Goal: Information Seeking & Learning: Check status

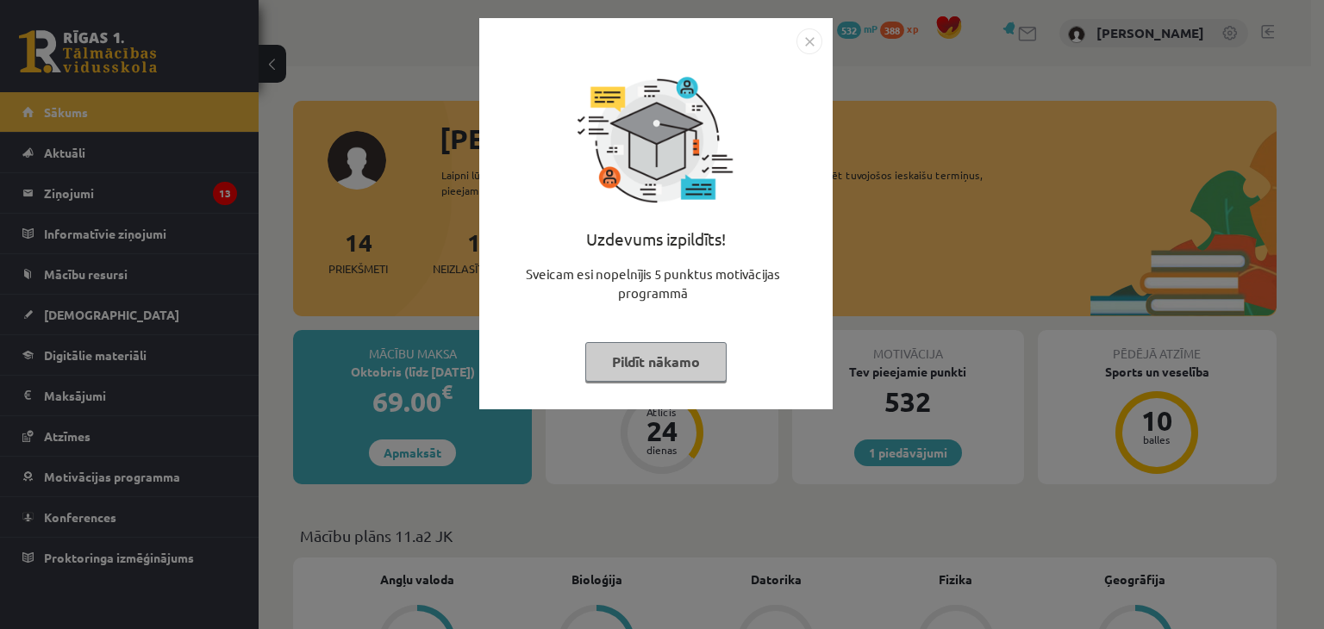
click at [806, 35] on img "Close" at bounding box center [809, 41] width 26 height 26
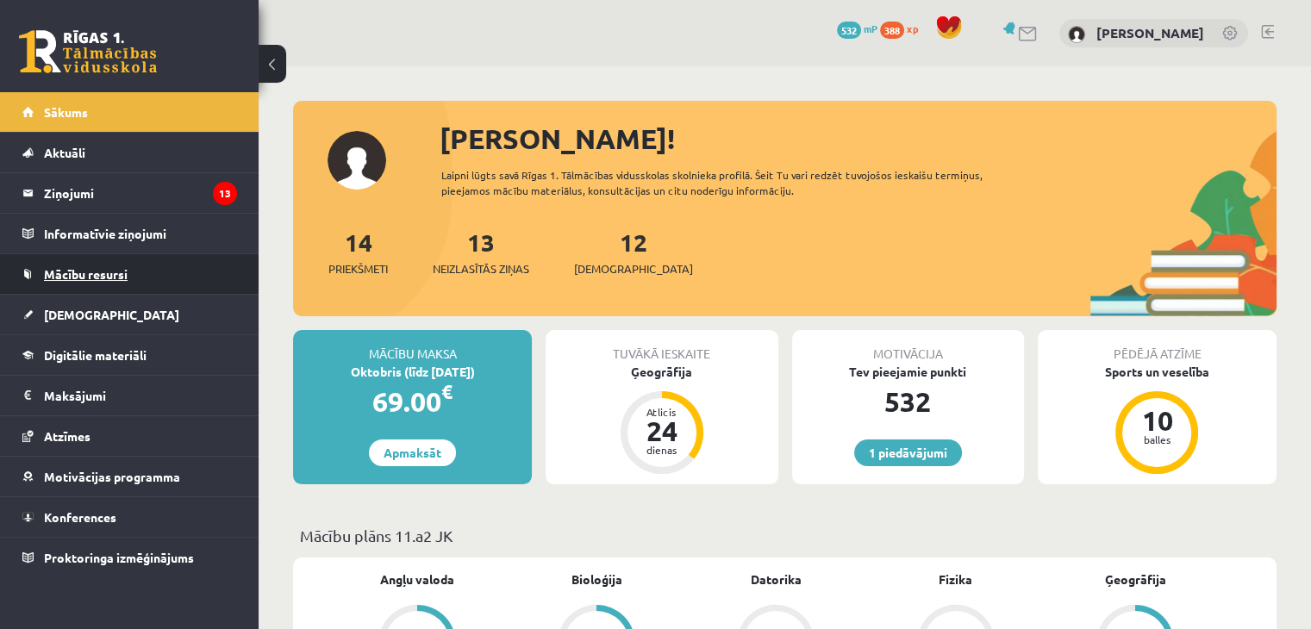
click at [86, 284] on link "Mācību resursi" at bounding box center [129, 274] width 215 height 40
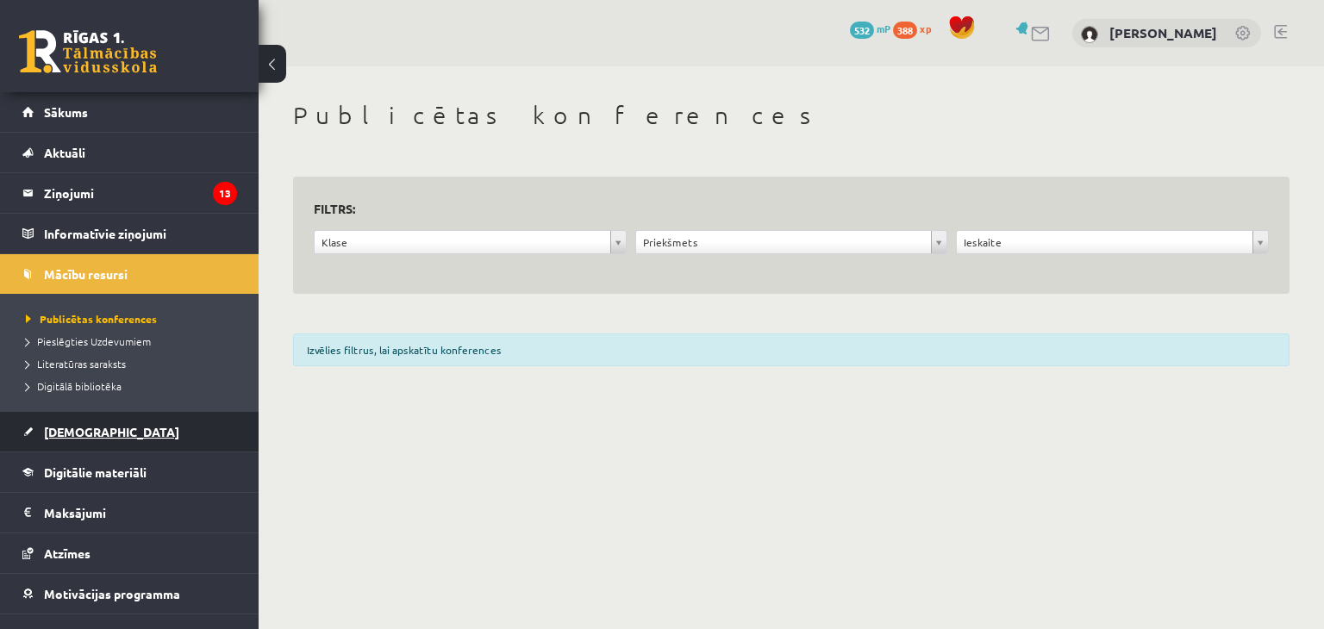
click at [67, 427] on span "[DEMOGRAPHIC_DATA]" at bounding box center [111, 432] width 135 height 16
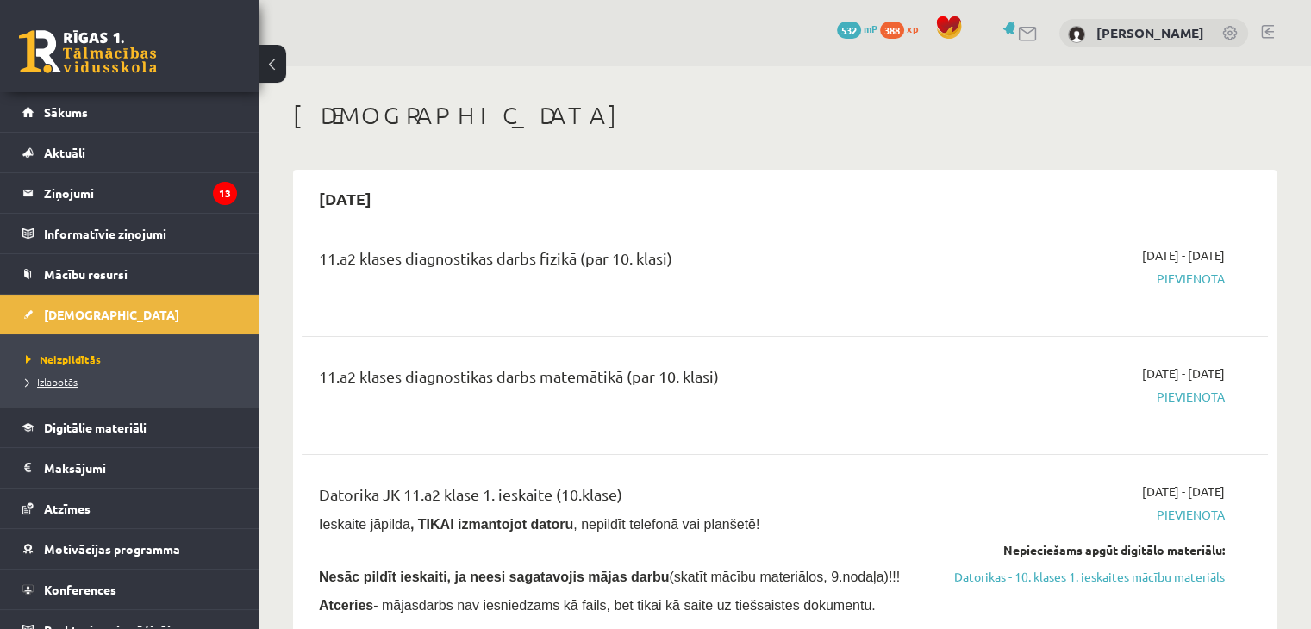
click at [46, 380] on span "Izlabotās" at bounding box center [52, 382] width 52 height 14
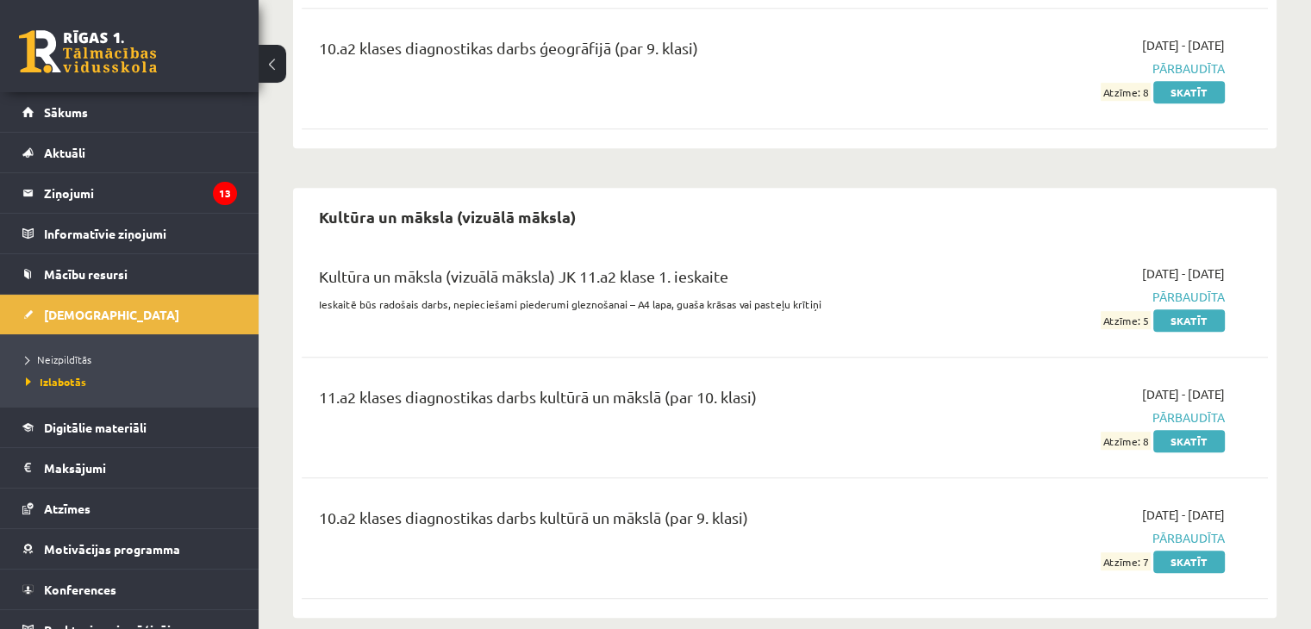
scroll to position [1034, 0]
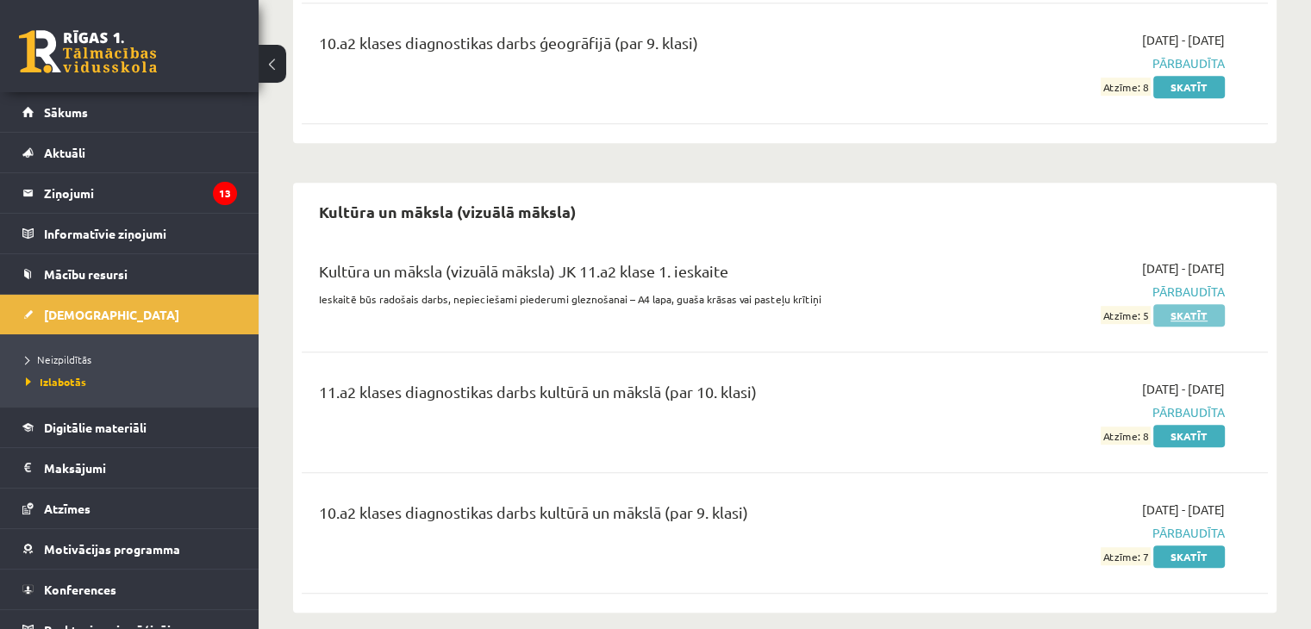
click at [1197, 315] on link "Skatīt" at bounding box center [1189, 315] width 72 height 22
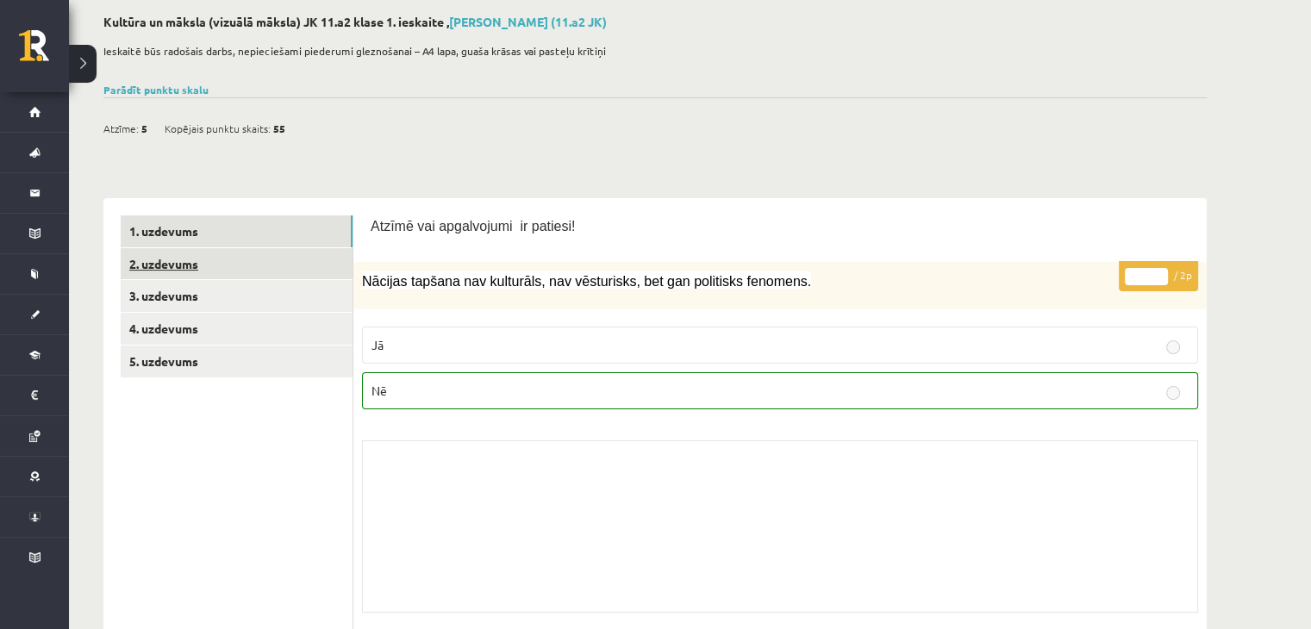
click at [210, 261] on link "2. uzdevums" at bounding box center [237, 264] width 232 height 32
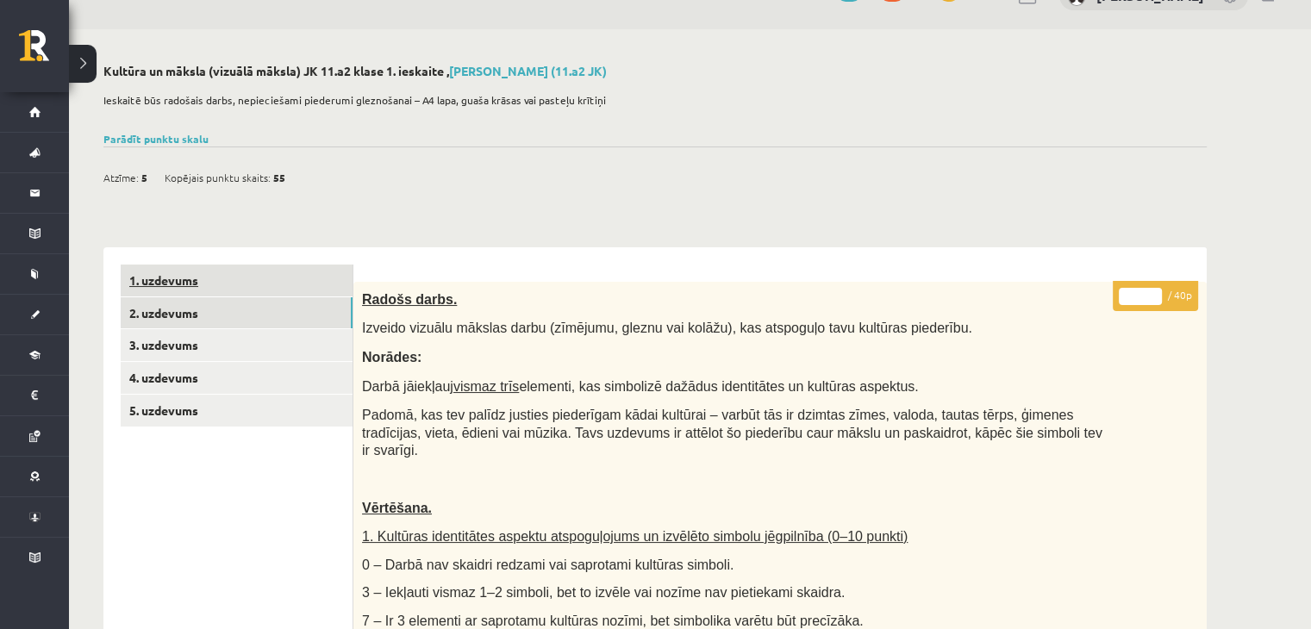
scroll to position [25, 0]
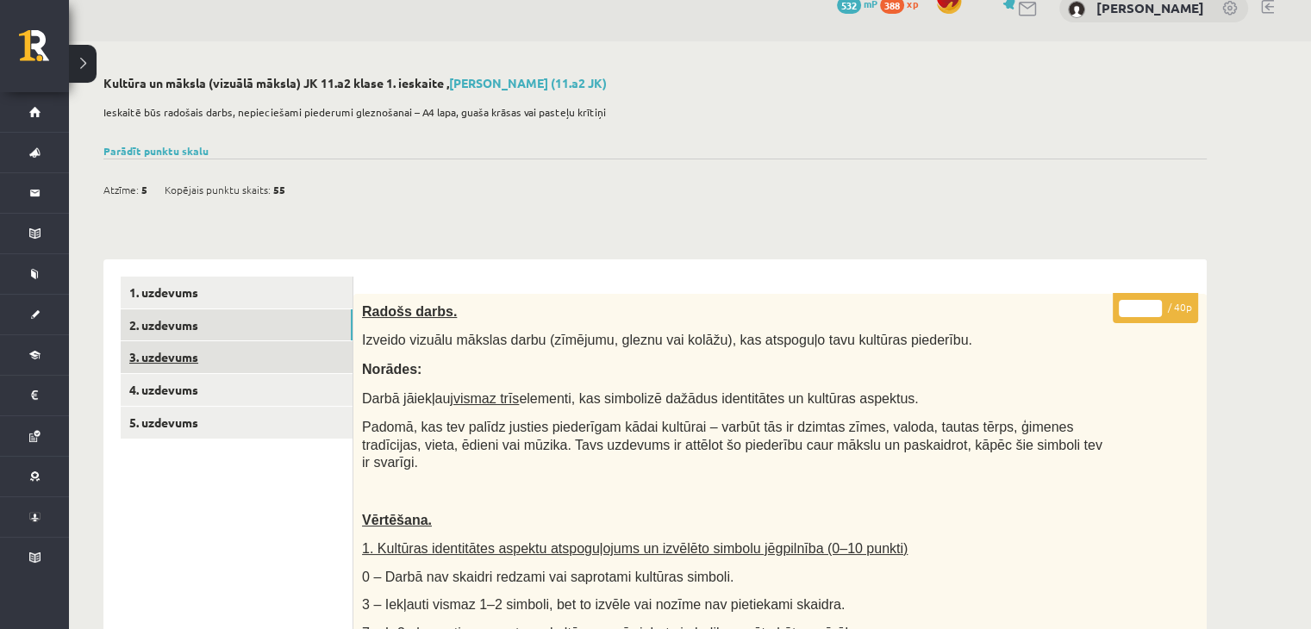
click at [209, 358] on link "3. uzdevums" at bounding box center [237, 357] width 232 height 32
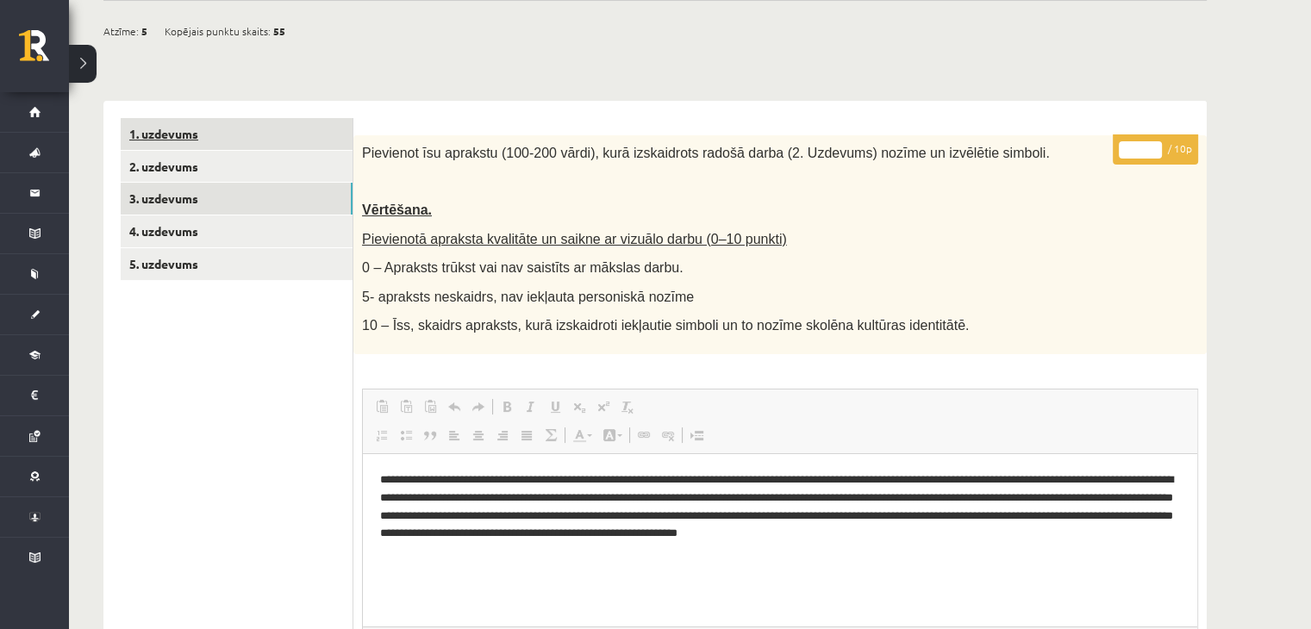
scroll to position [86, 0]
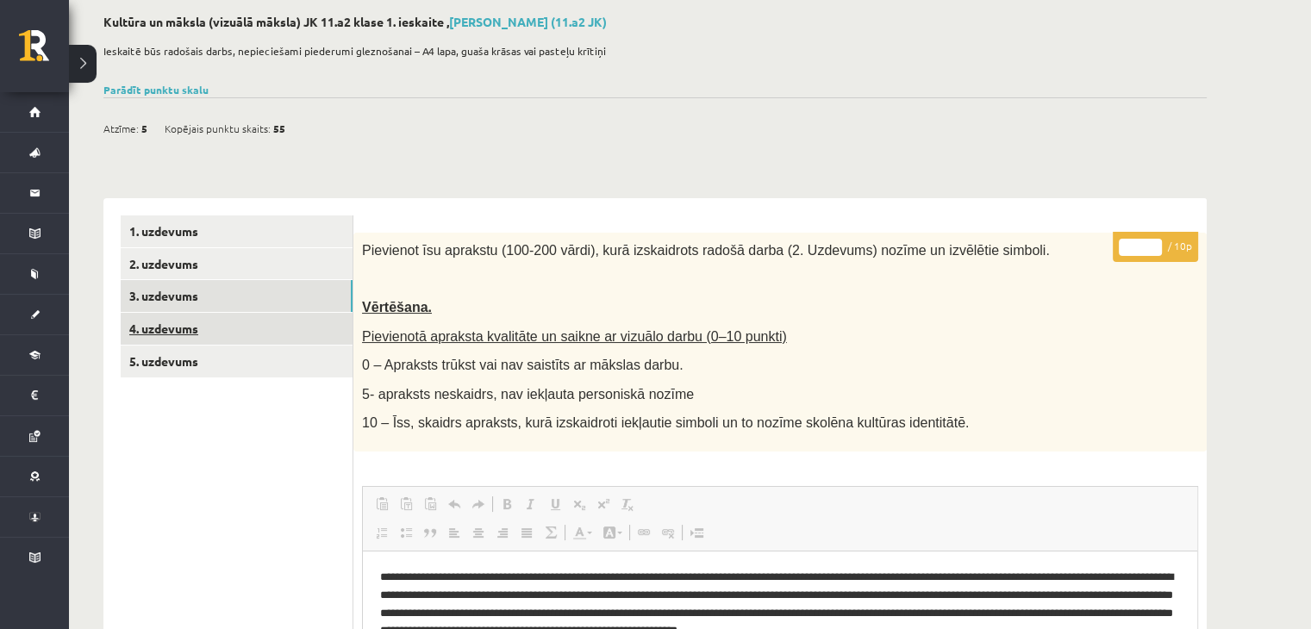
click at [183, 315] on link "4. uzdevums" at bounding box center [237, 329] width 232 height 32
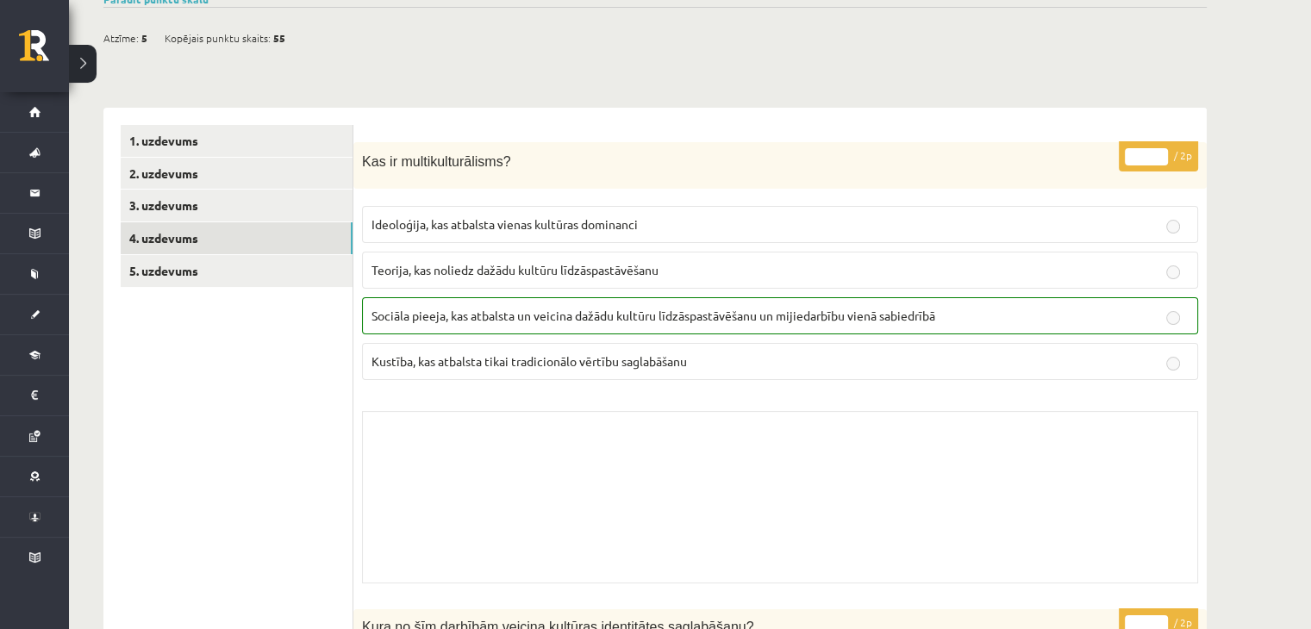
scroll to position [172, 0]
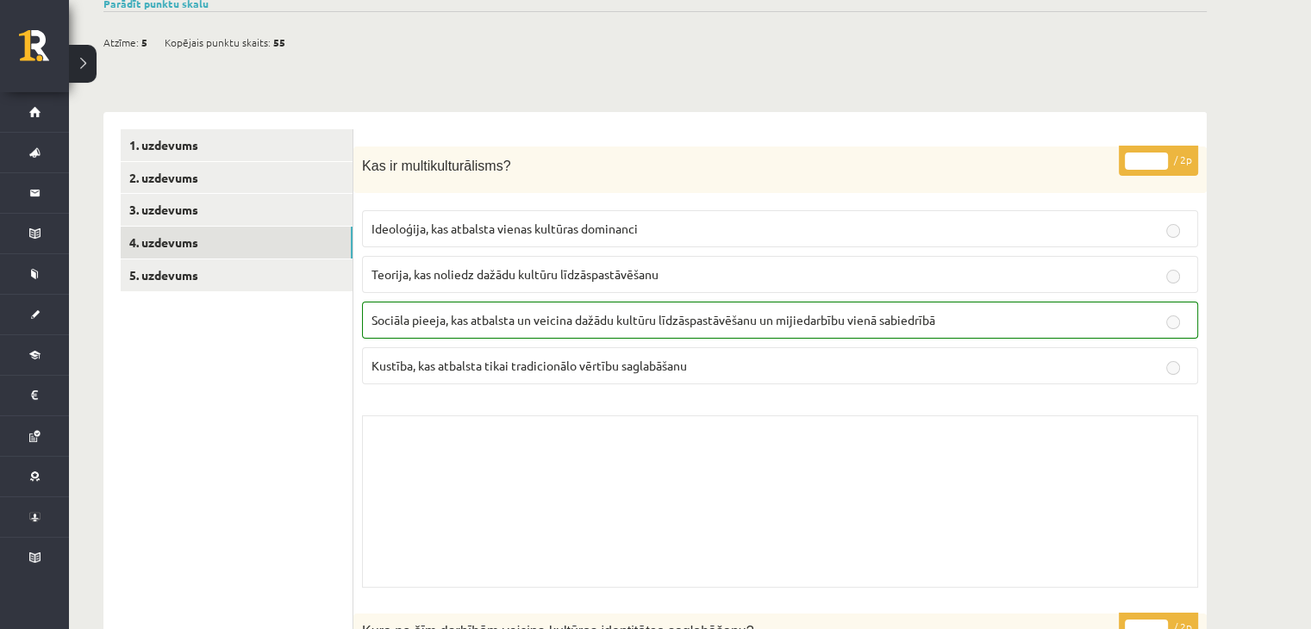
click at [192, 278] on link "5. uzdevums" at bounding box center [237, 275] width 232 height 32
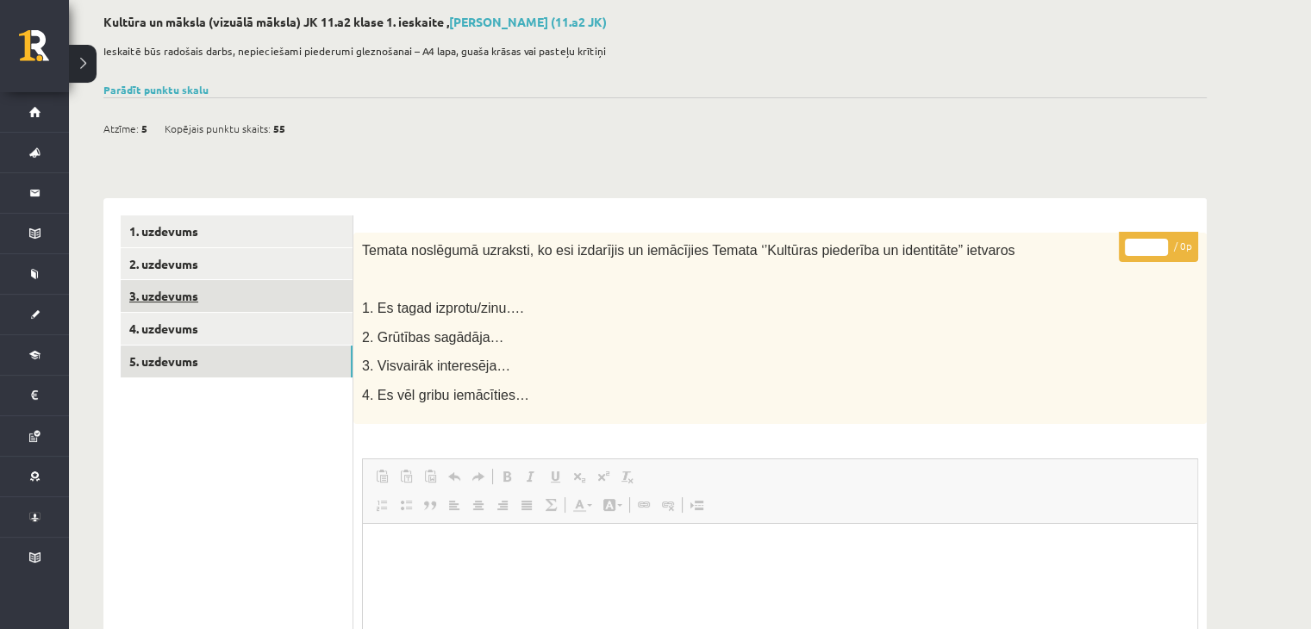
scroll to position [86, 0]
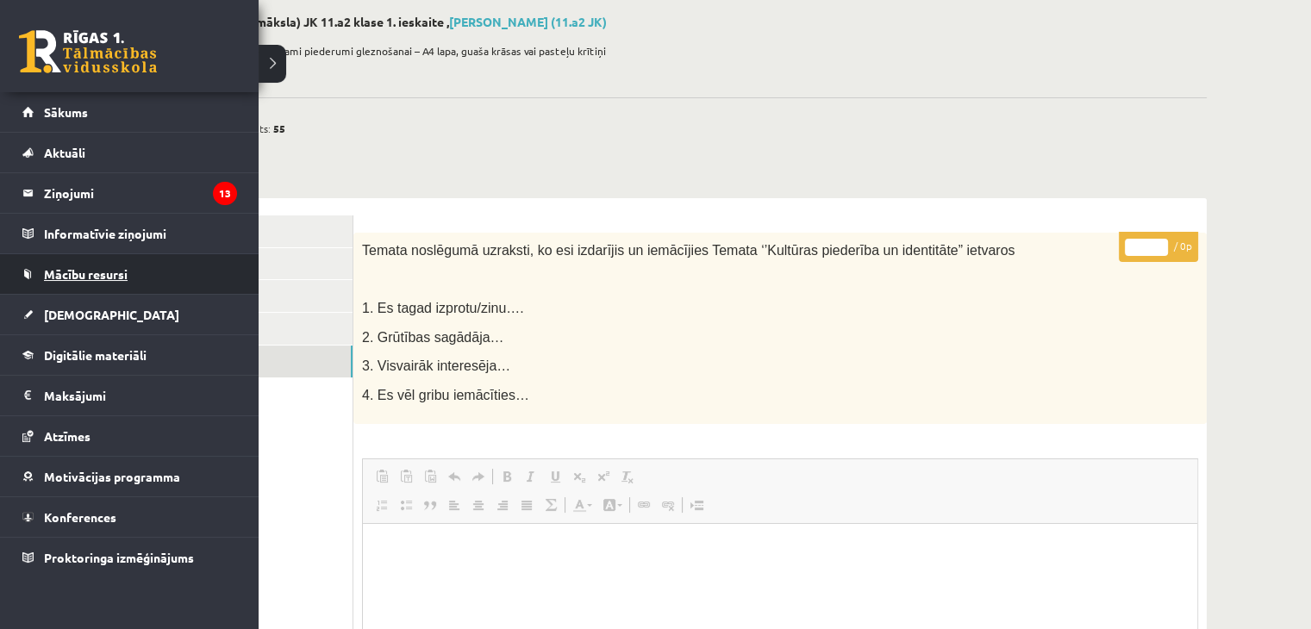
click at [91, 270] on span "Mācību resursi" at bounding box center [86, 274] width 84 height 16
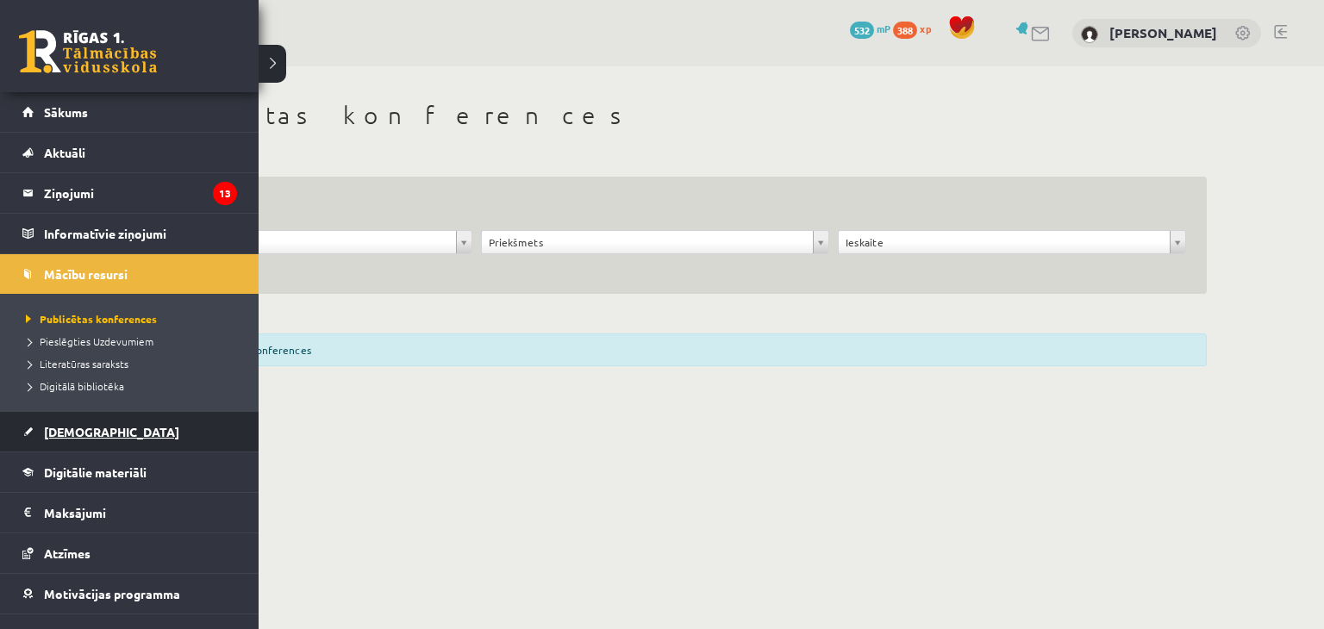
click at [101, 432] on link "[DEMOGRAPHIC_DATA]" at bounding box center [129, 432] width 215 height 40
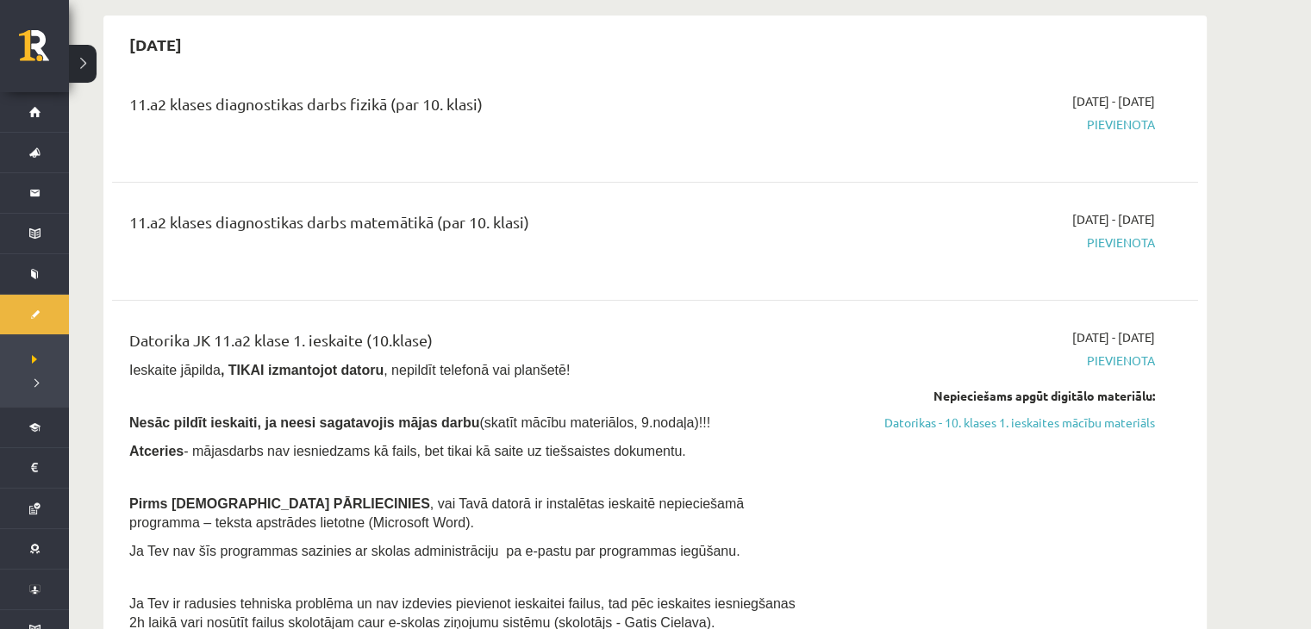
scroll to position [172, 0]
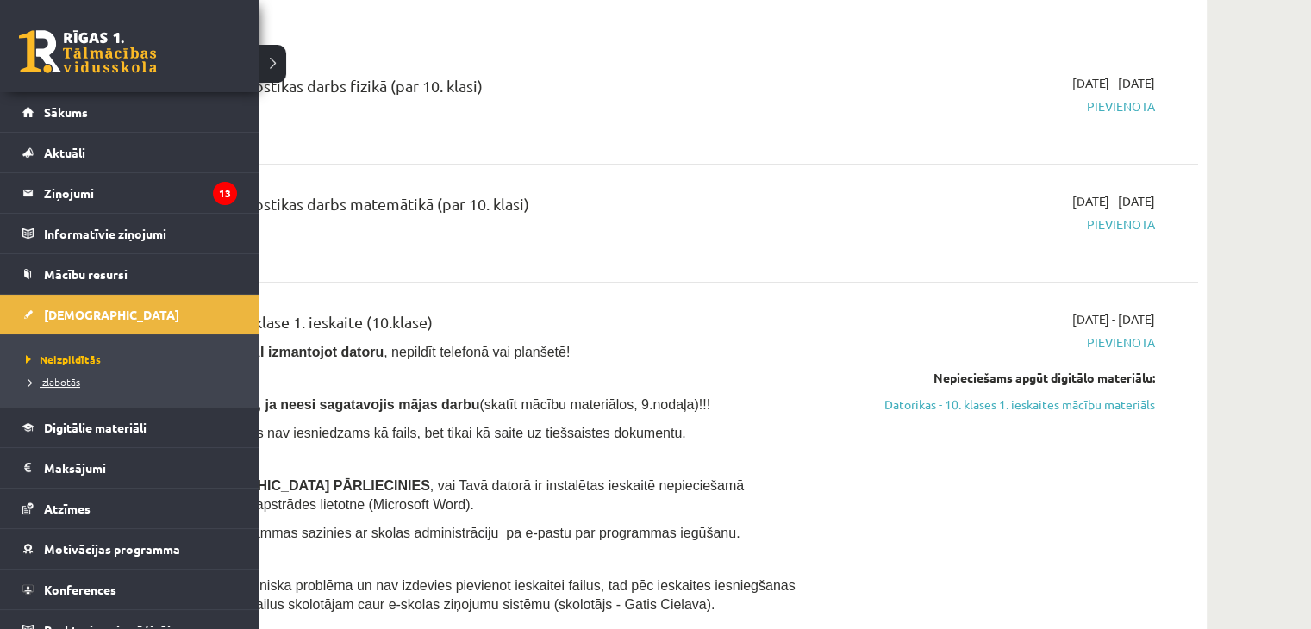
click at [43, 378] on span "Izlabotās" at bounding box center [51, 382] width 59 height 14
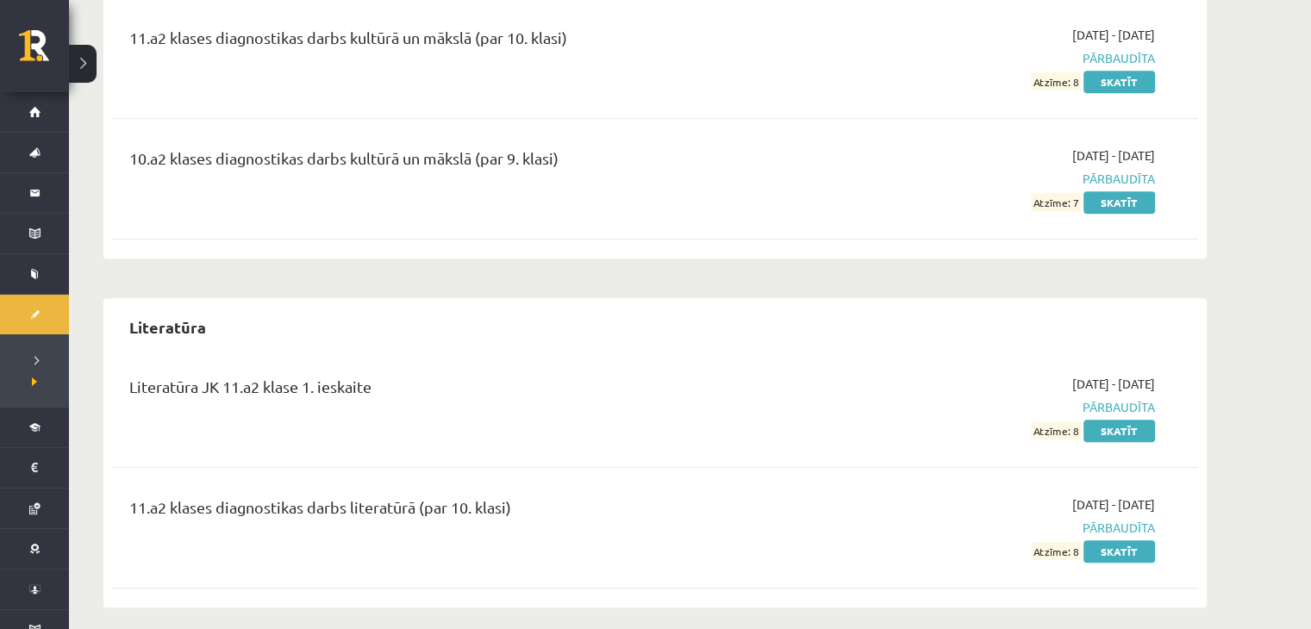
scroll to position [1399, 0]
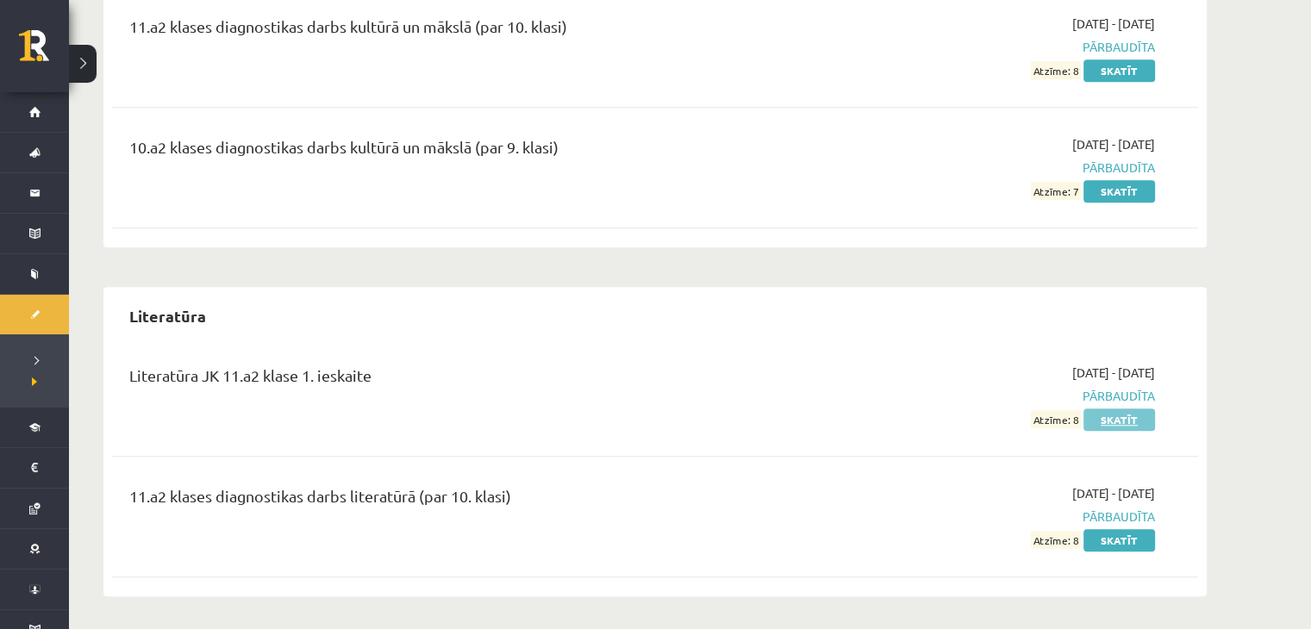
click at [1096, 420] on link "Skatīt" at bounding box center [1119, 419] width 72 height 22
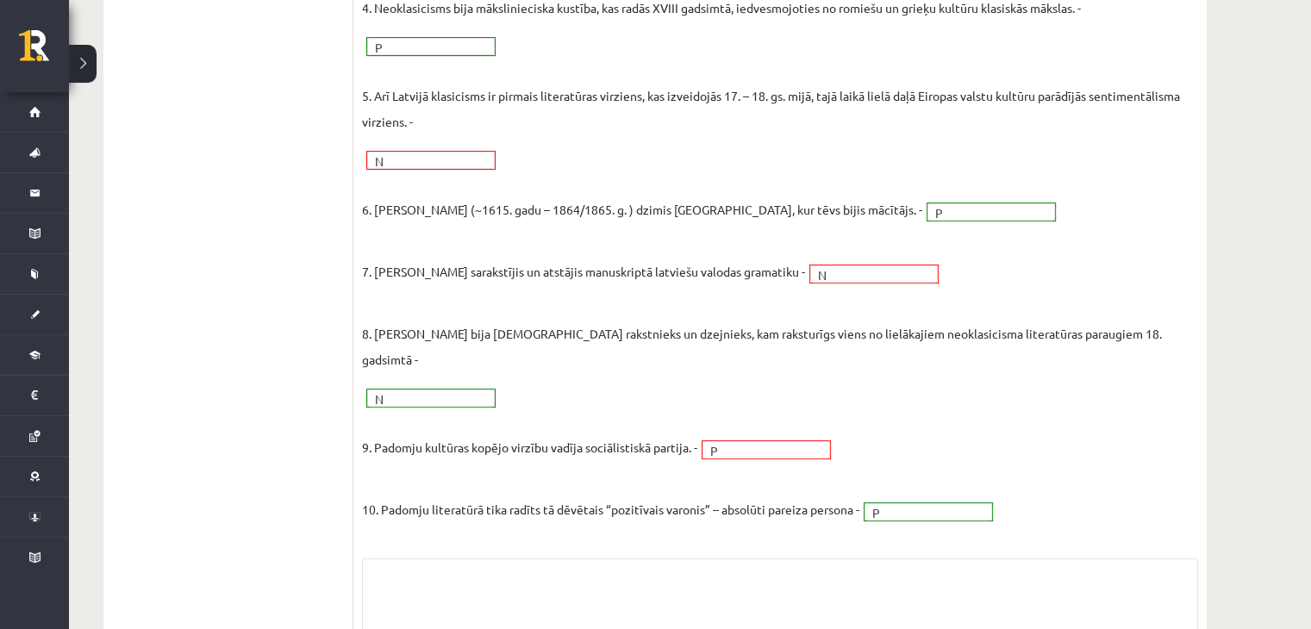
scroll to position [95, 0]
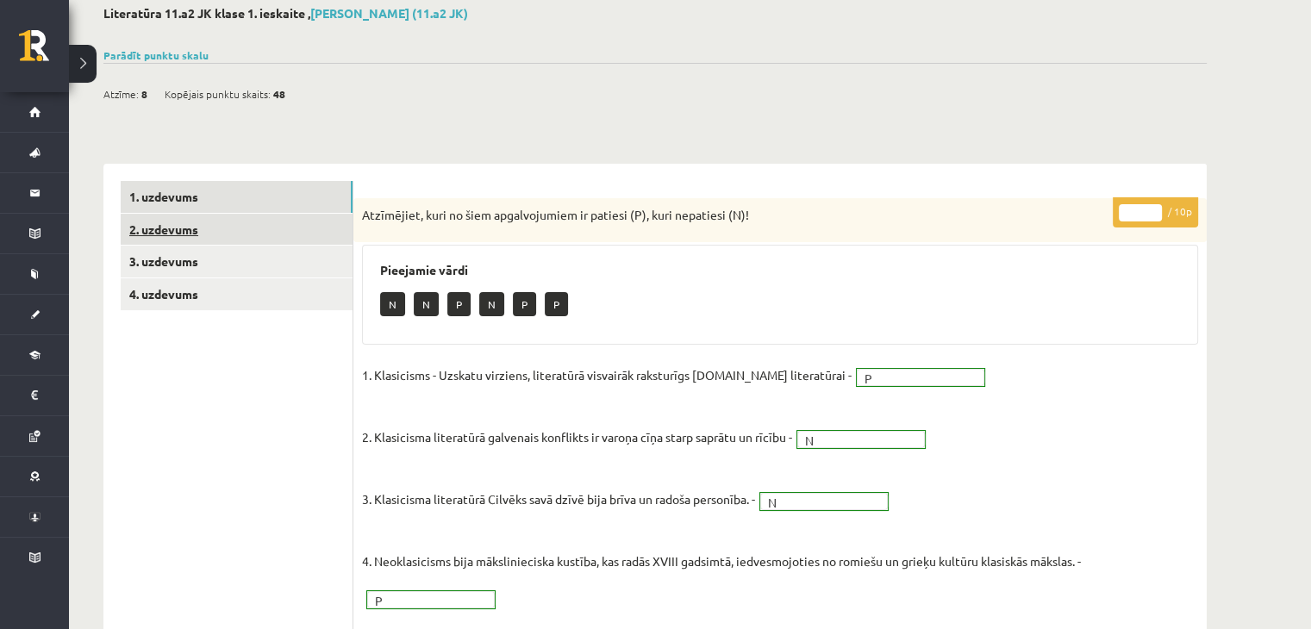
click at [214, 223] on link "2. uzdevums" at bounding box center [237, 230] width 232 height 32
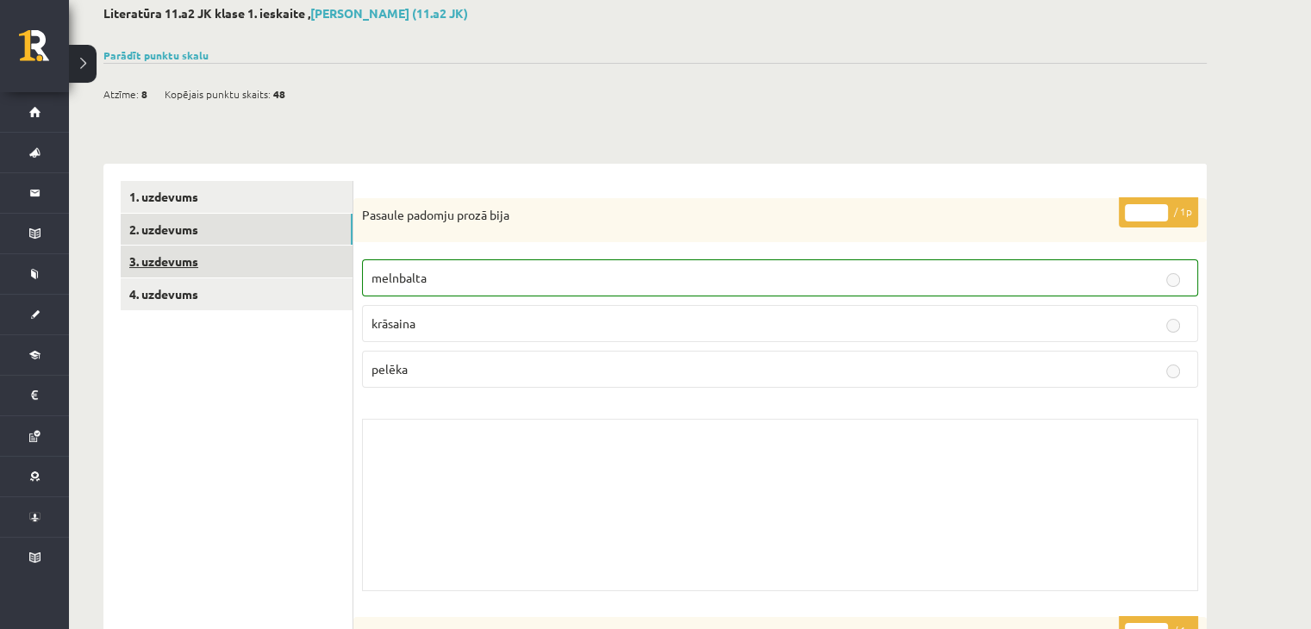
click at [153, 266] on link "3. uzdevums" at bounding box center [237, 262] width 232 height 32
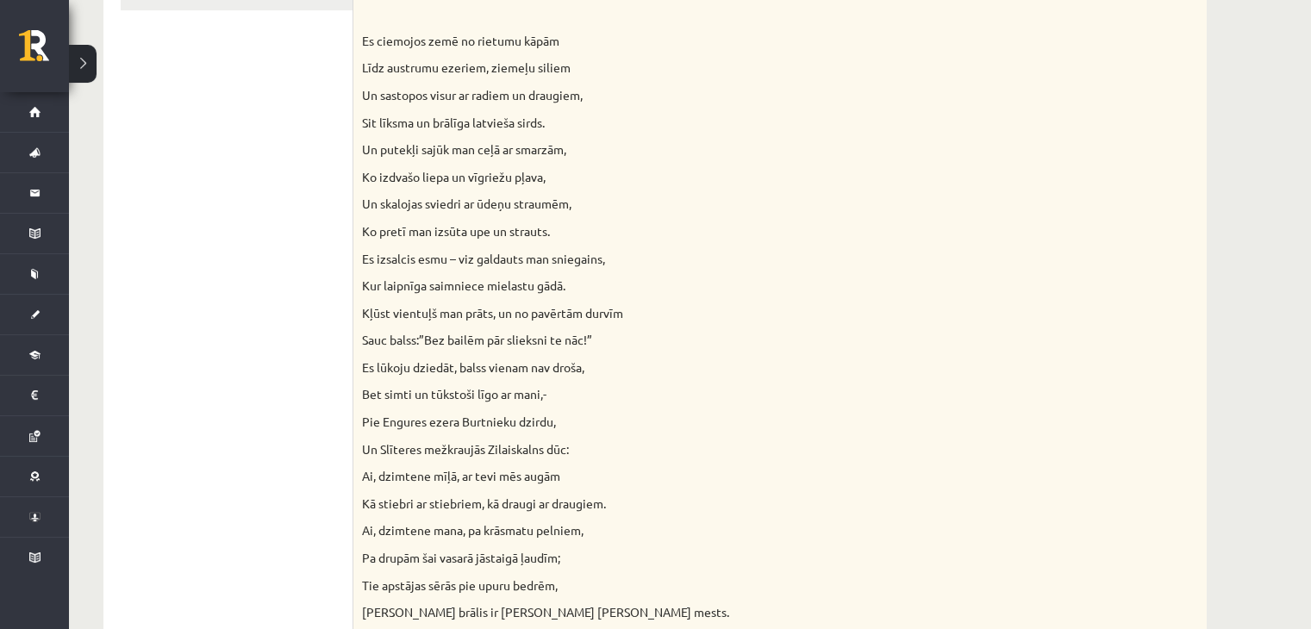
scroll to position [0, 0]
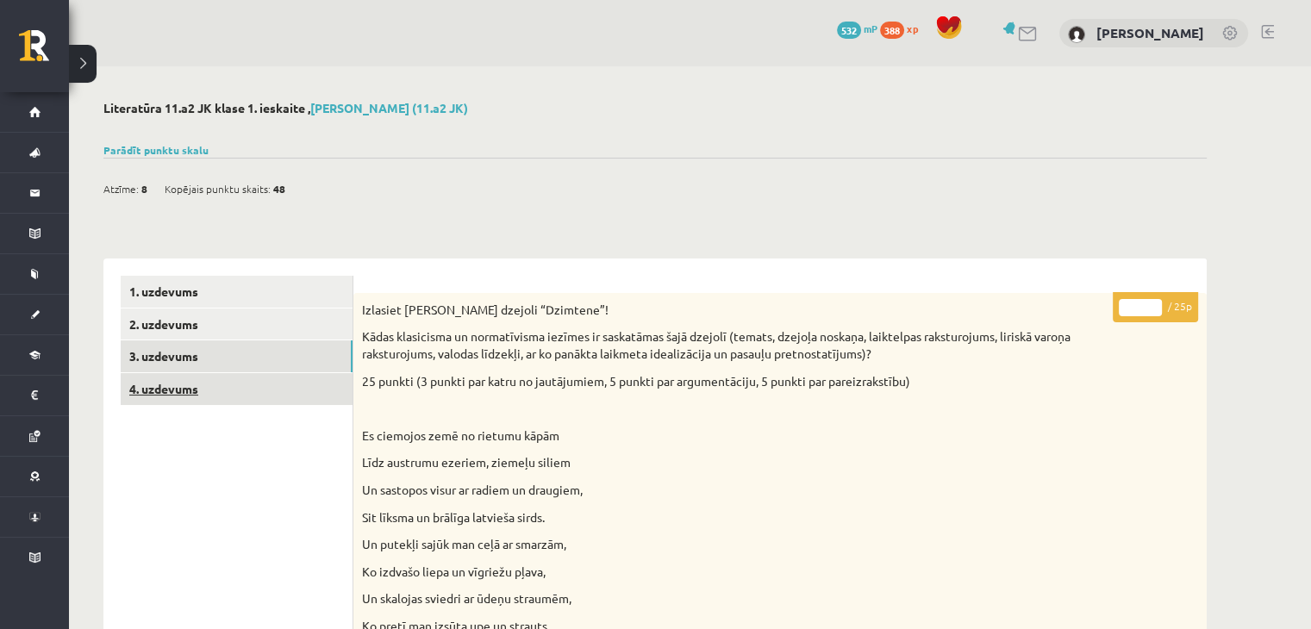
click at [176, 390] on link "4. uzdevums" at bounding box center [237, 389] width 232 height 32
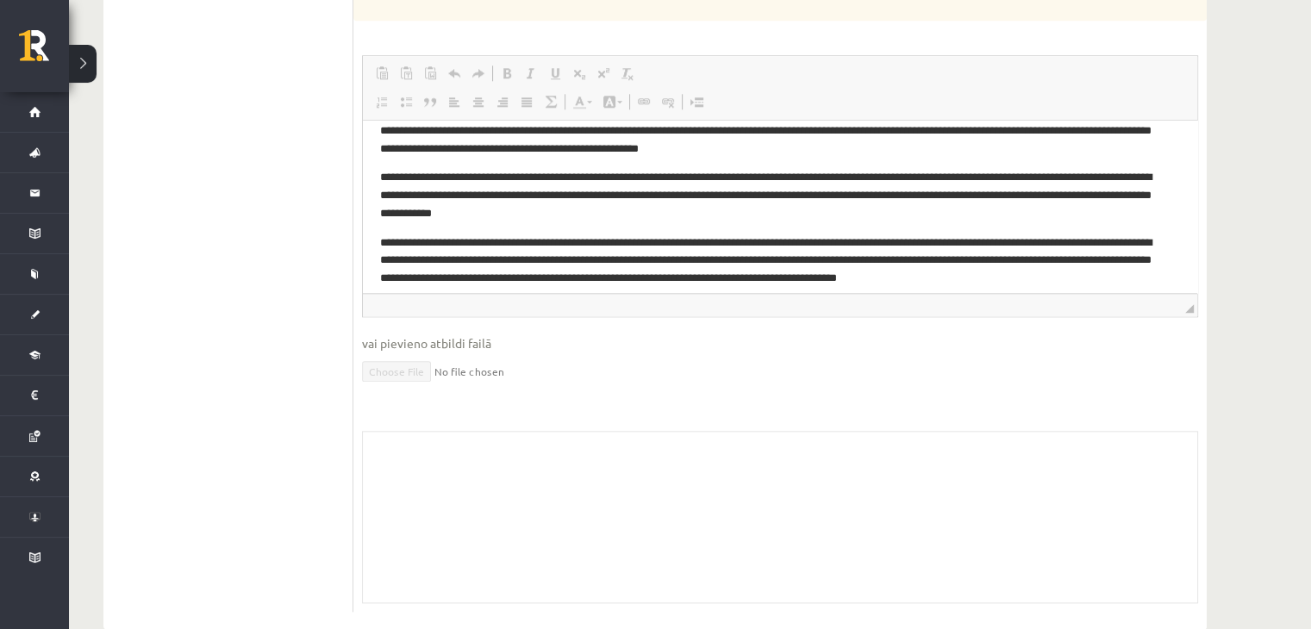
scroll to position [128, 0]
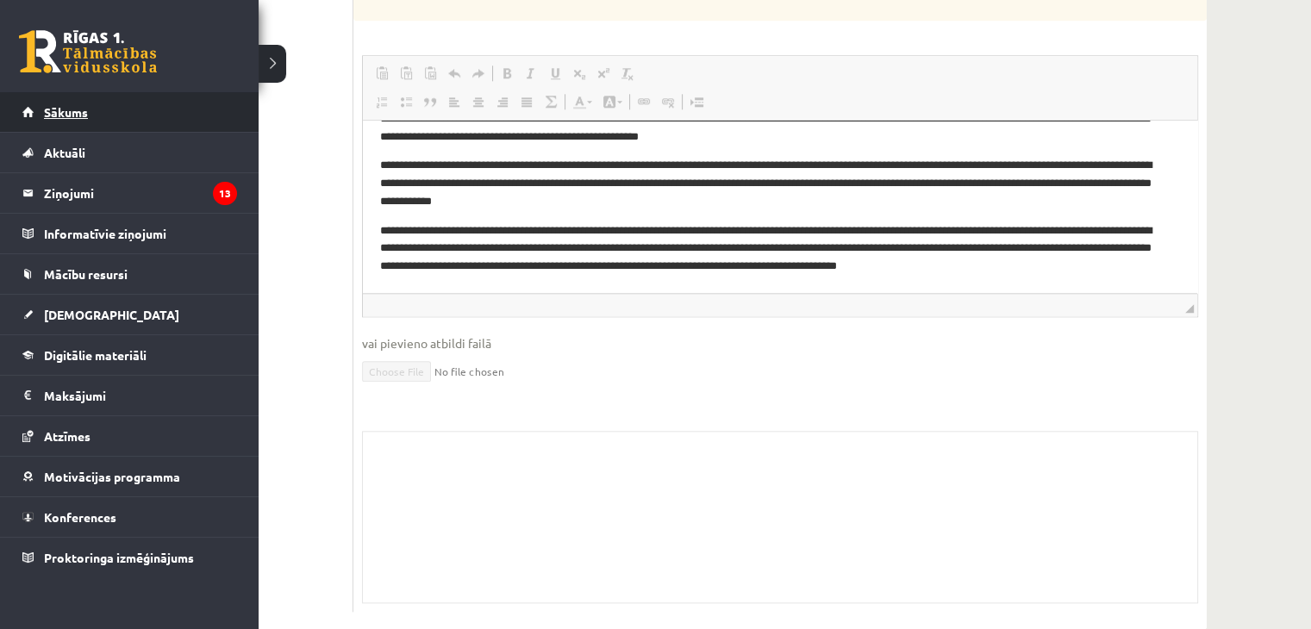
click at [41, 115] on link "Sākums" at bounding box center [129, 112] width 215 height 40
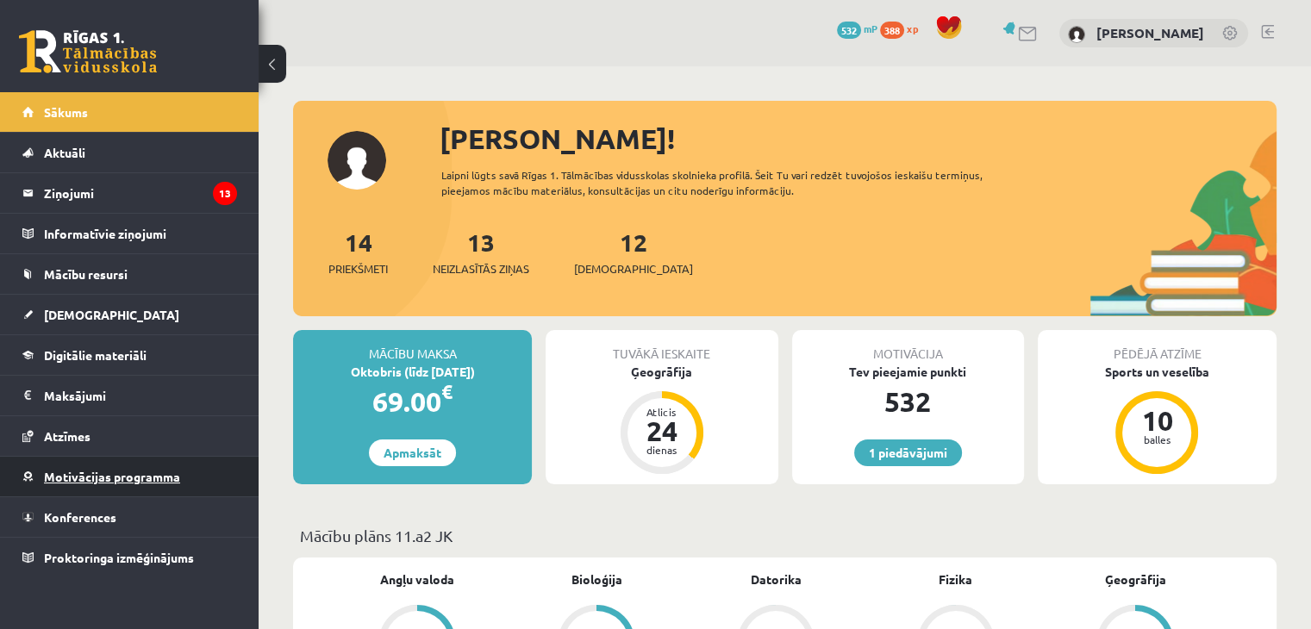
click at [47, 478] on span "Motivācijas programma" at bounding box center [112, 477] width 136 height 16
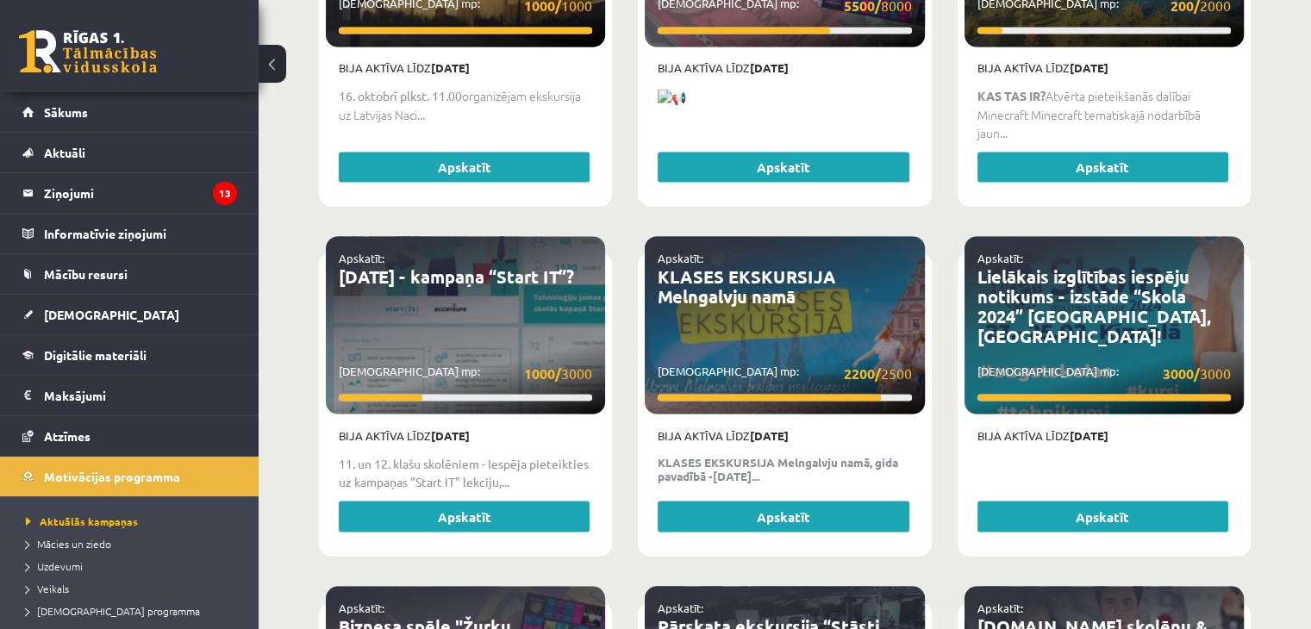
scroll to position [3533, 0]
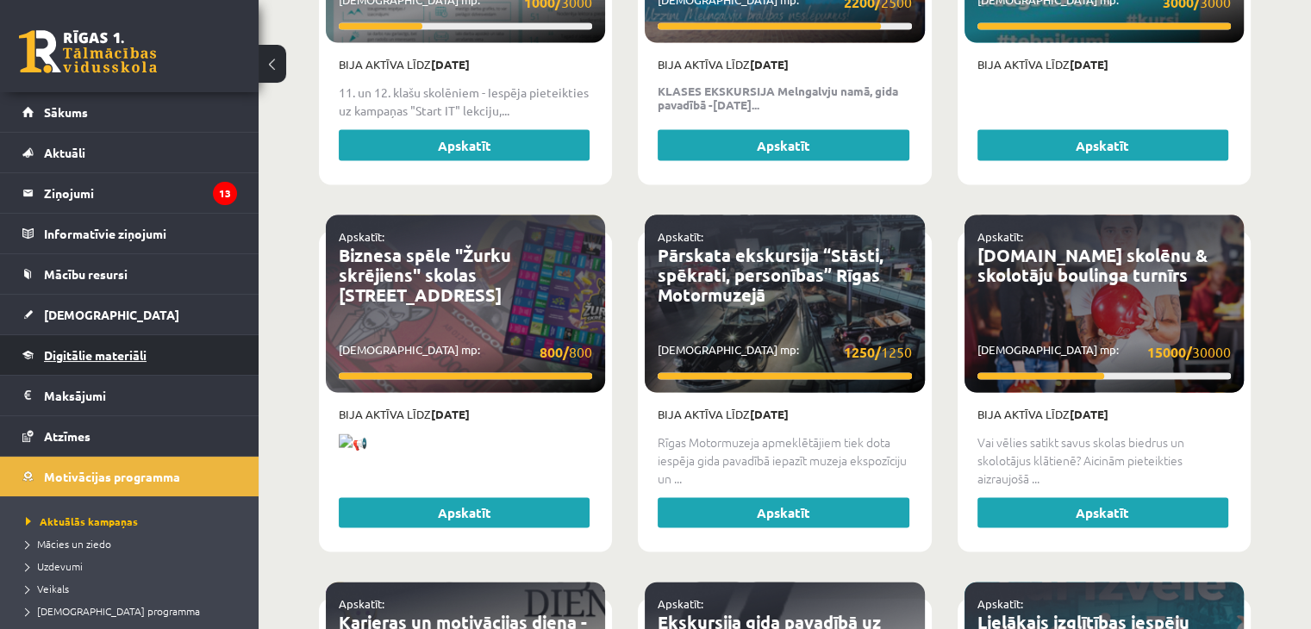
click at [77, 352] on span "Digitālie materiāli" at bounding box center [95, 355] width 103 height 16
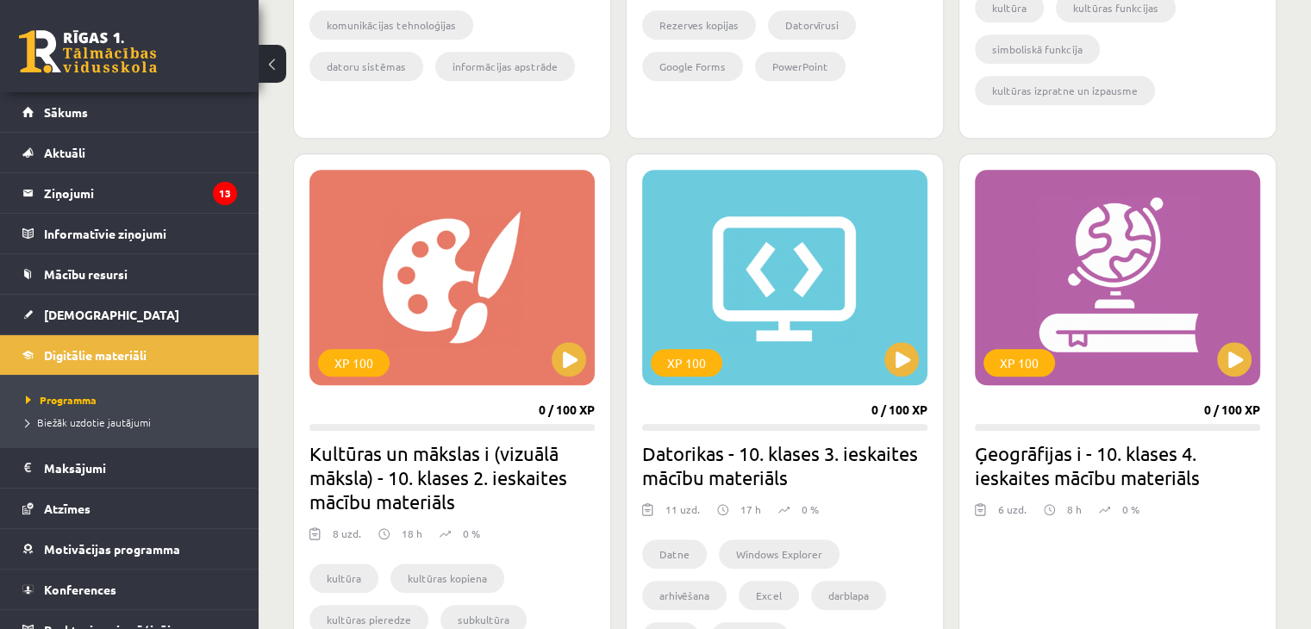
scroll to position [1458, 0]
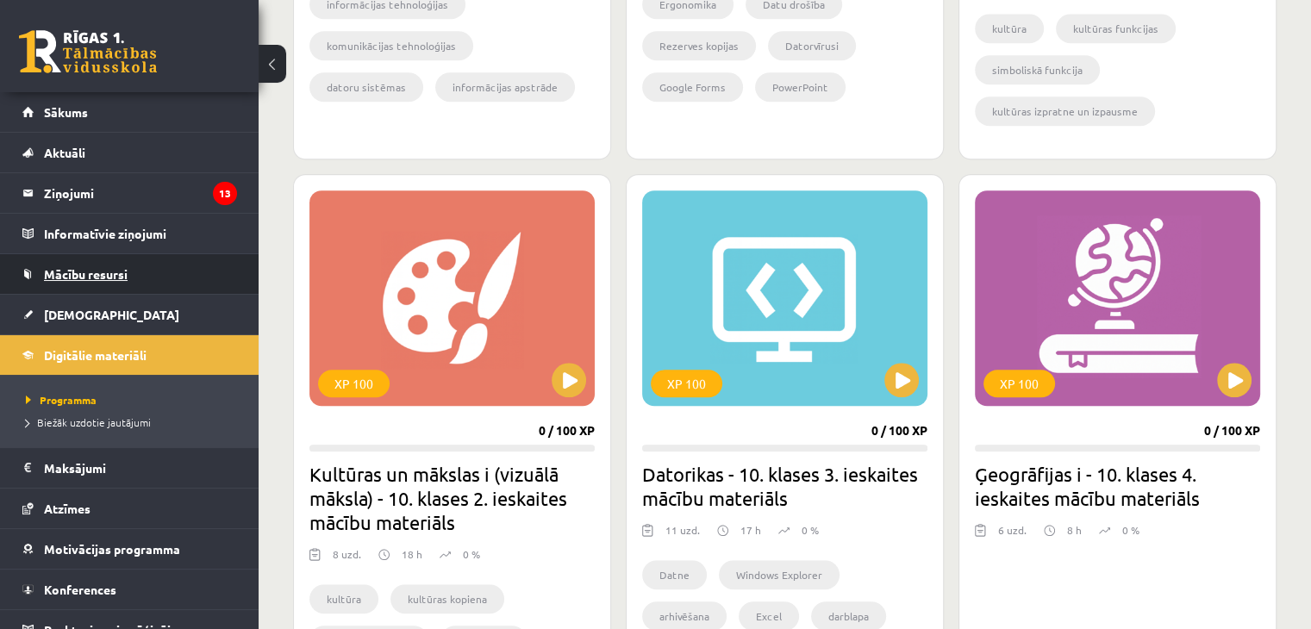
click at [97, 259] on link "Mācību resursi" at bounding box center [129, 274] width 215 height 40
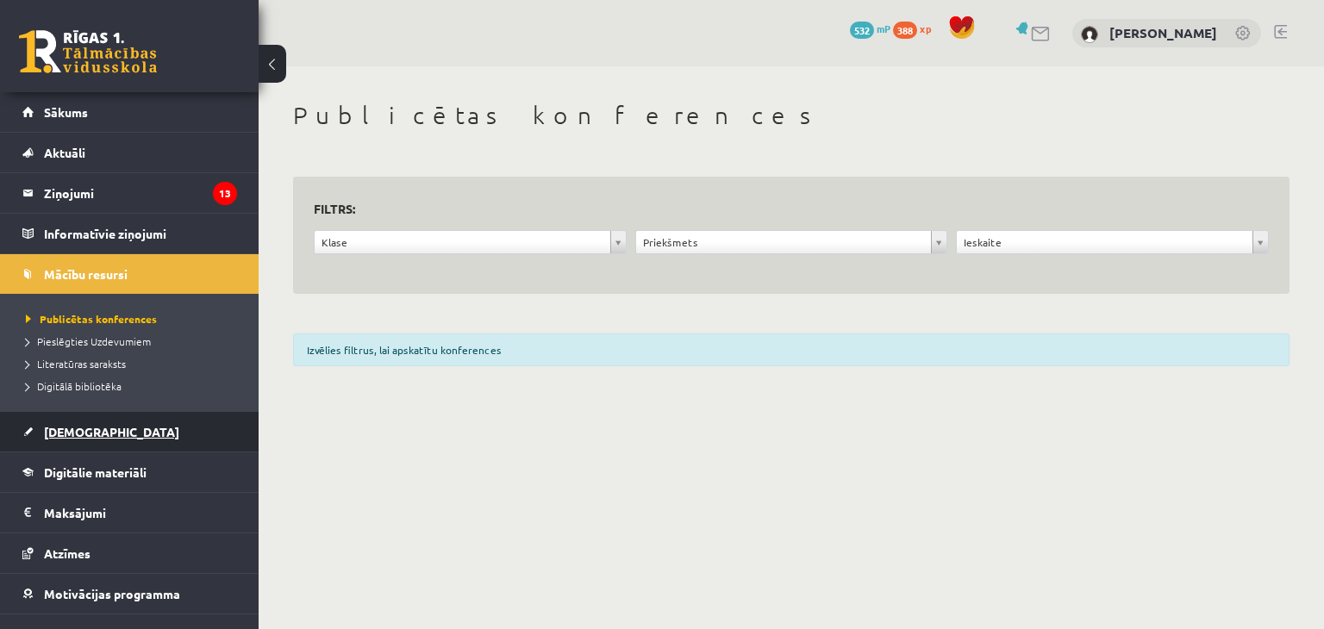
click at [49, 432] on span "[DEMOGRAPHIC_DATA]" at bounding box center [111, 432] width 135 height 16
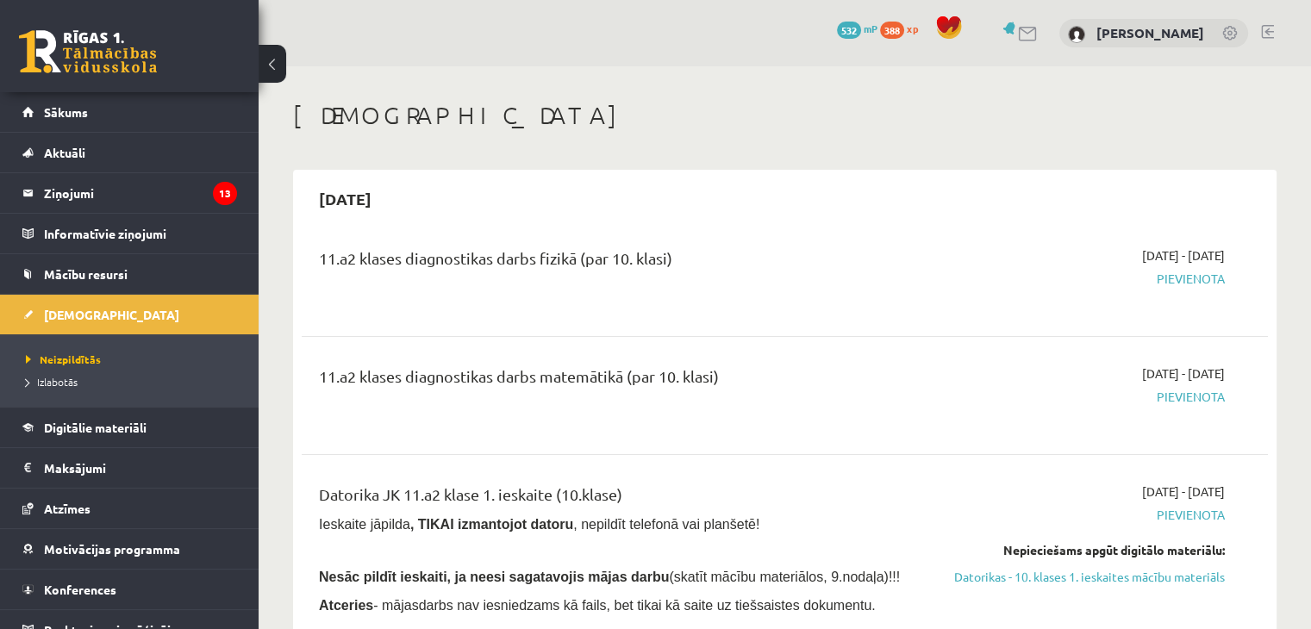
click at [458, 263] on div "11.a2 klases diagnostikas darbs fizikā (par 10. klasi)" at bounding box center [616, 262] width 595 height 32
click at [789, 294] on div "11.a2 klases diagnostikas darbs fizikā (par 10. klasi)" at bounding box center [616, 277] width 621 height 62
click at [1193, 278] on span "Pievienota" at bounding box center [1082, 279] width 284 height 18
drag, startPoint x: 801, startPoint y: 280, endPoint x: 735, endPoint y: 275, distance: 66.6
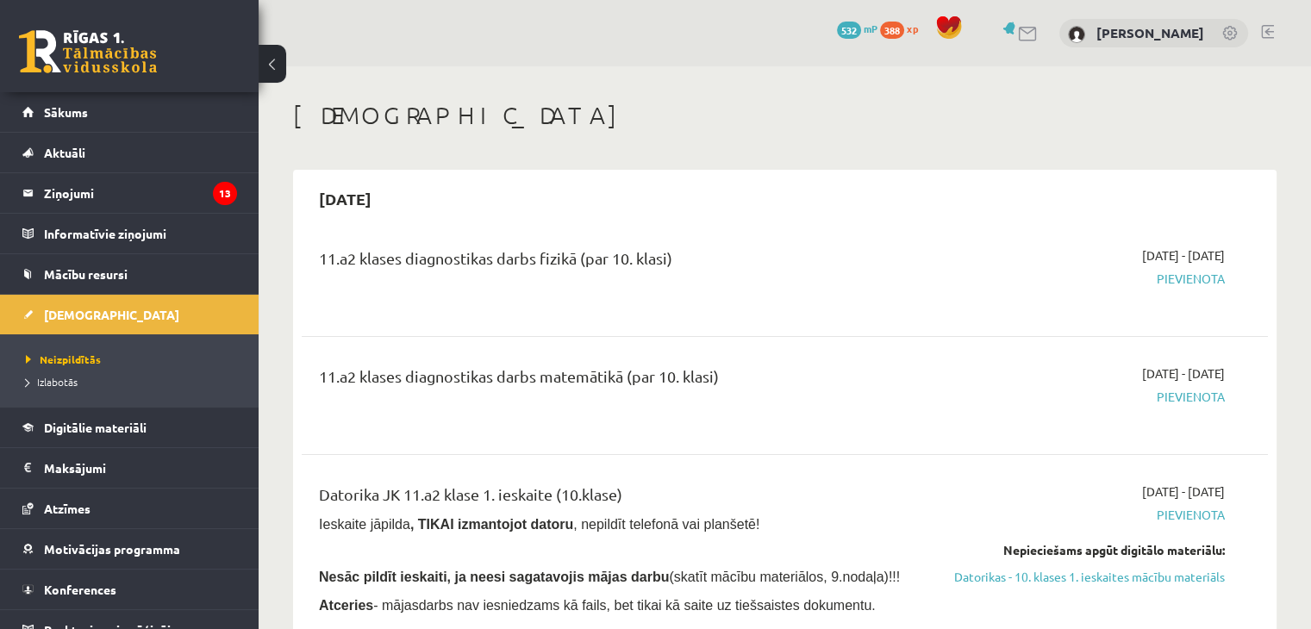
drag, startPoint x: 735, startPoint y: 275, endPoint x: 626, endPoint y: 273, distance: 108.6
click at [626, 273] on div "11.a2 klases diagnostikas darbs fizikā (par 10. klasi)" at bounding box center [616, 262] width 595 height 32
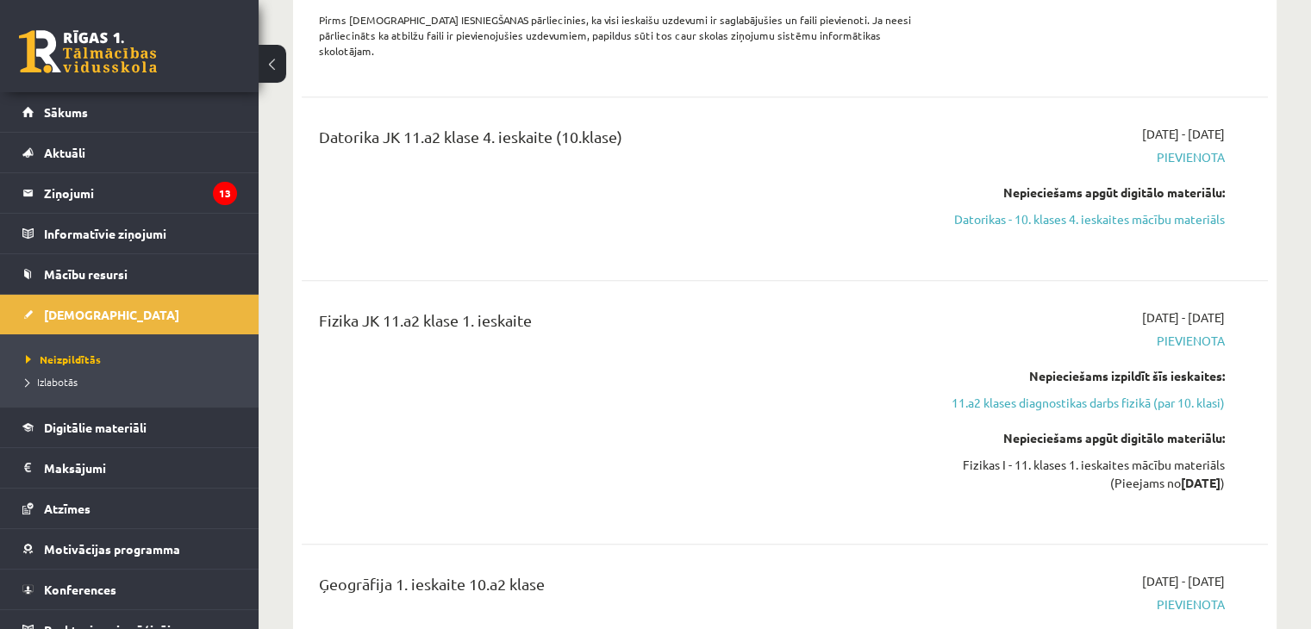
scroll to position [1551, 0]
